Goal: Transaction & Acquisition: Purchase product/service

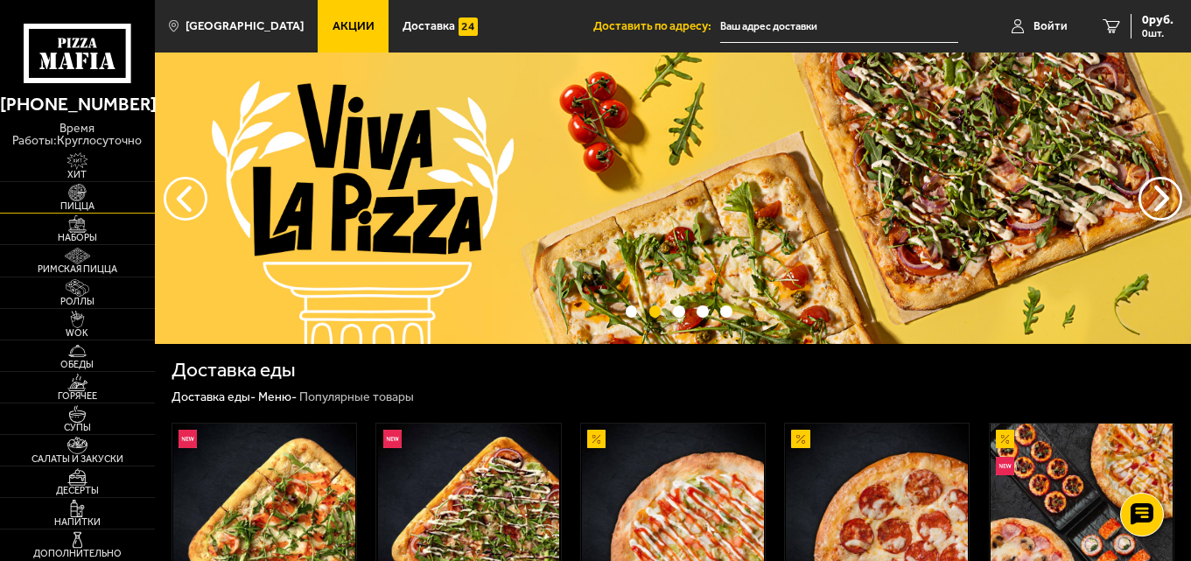
click at [84, 207] on span "Пицца" at bounding box center [77, 206] width 155 height 10
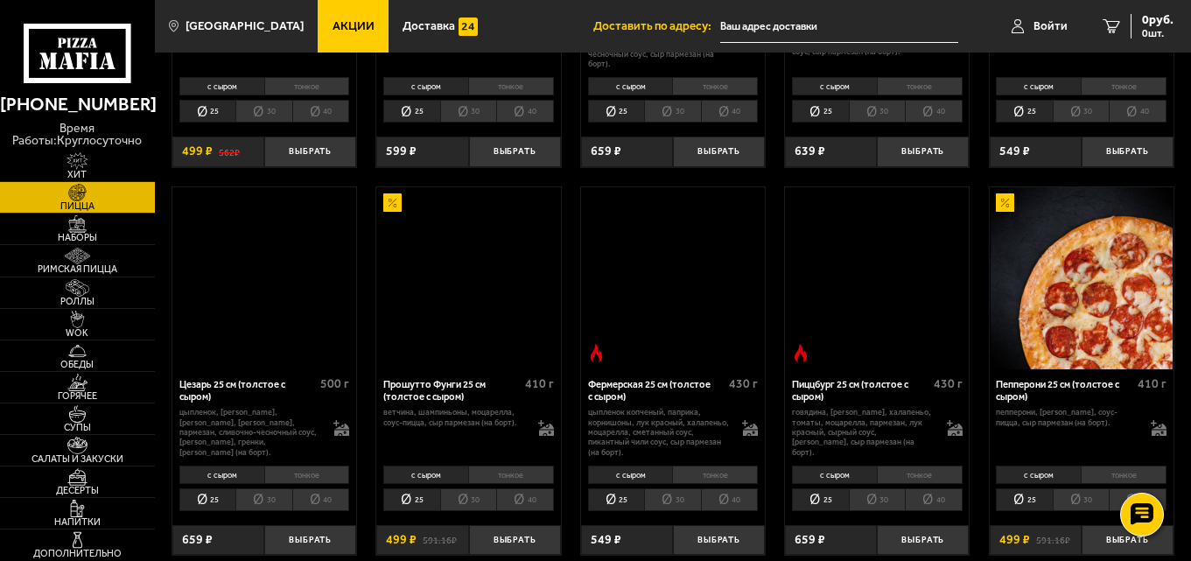
scroll to position [1138, 0]
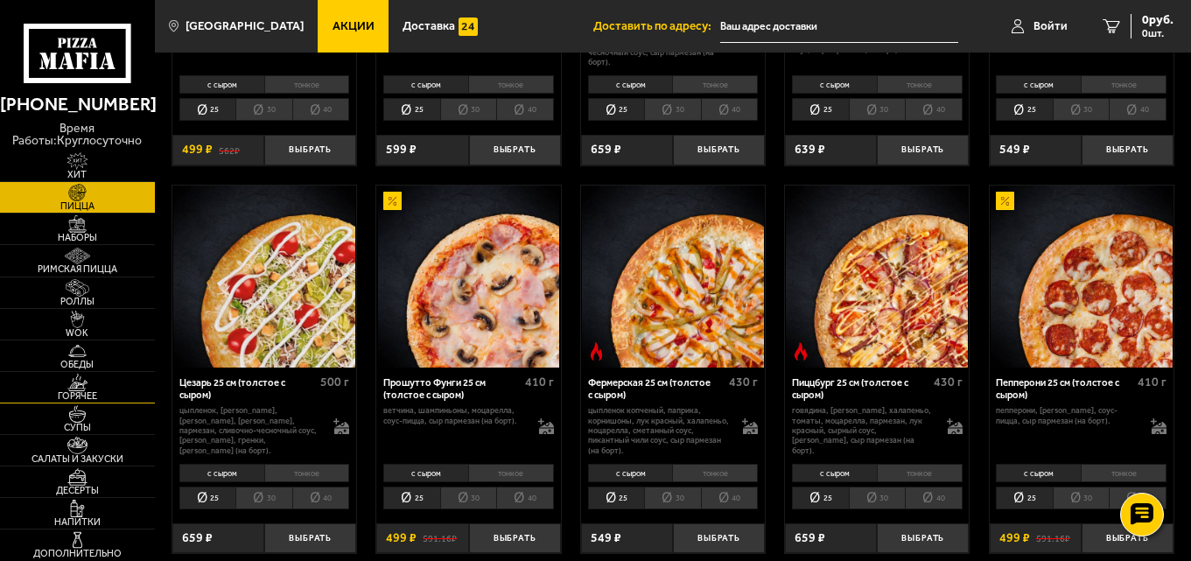
click at [91, 393] on span "Горячее" at bounding box center [77, 396] width 155 height 10
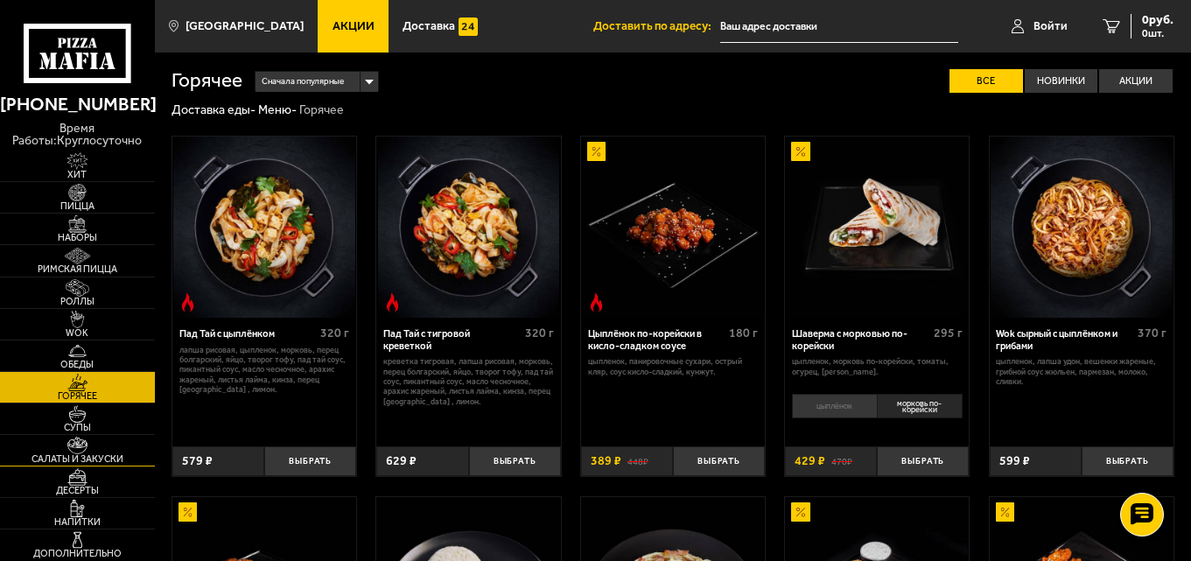
click at [84, 445] on img at bounding box center [76, 446] width 47 height 18
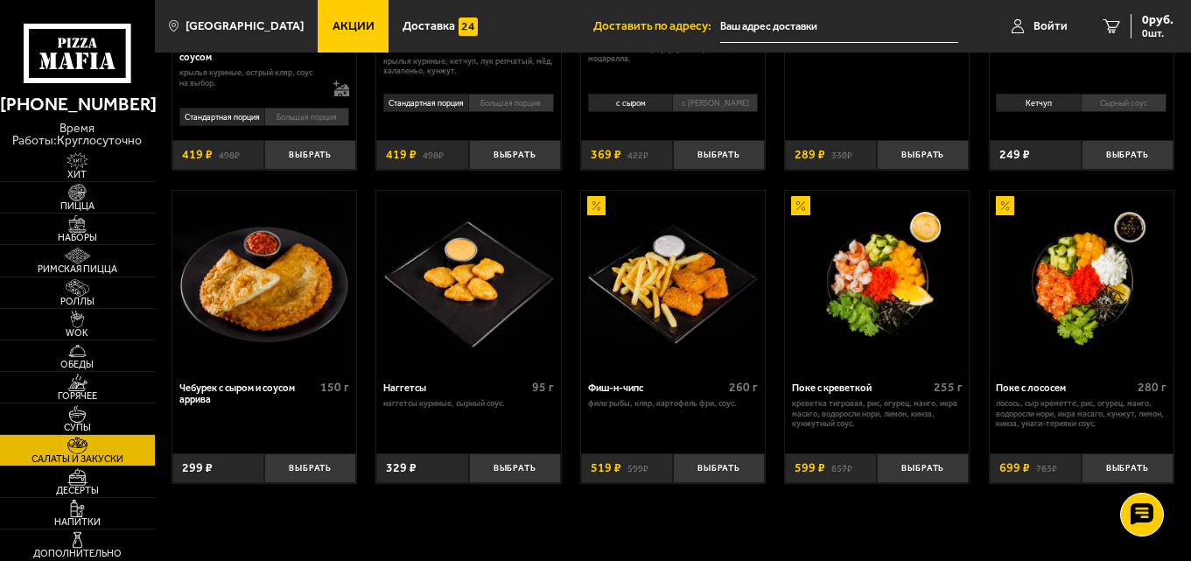
scroll to position [700, 0]
